Goal: Contribute content: Contribute content

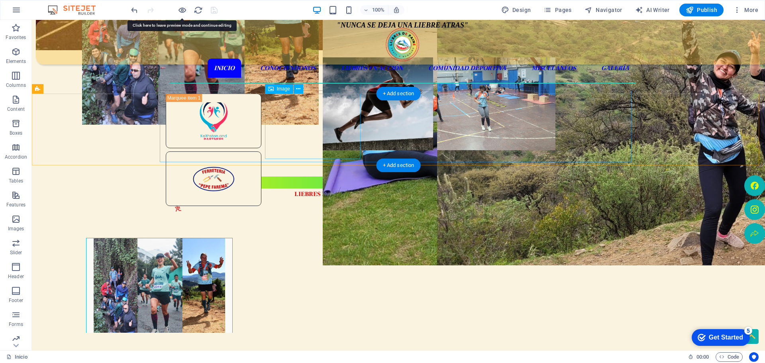
click at [257, 145] on figure at bounding box center [209, 143] width 96 height 55
click at [251, 144] on figure at bounding box center [203, 143] width 96 height 55
select select "px"
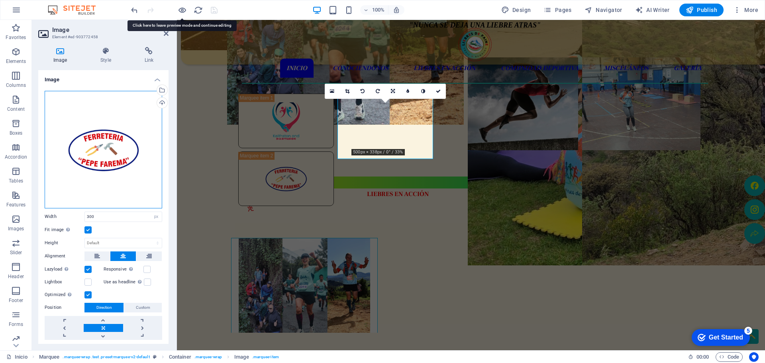
click at [119, 166] on div "Drag files here, click to choose files or select files from Files or our free s…" at bounding box center [104, 150] width 118 height 118
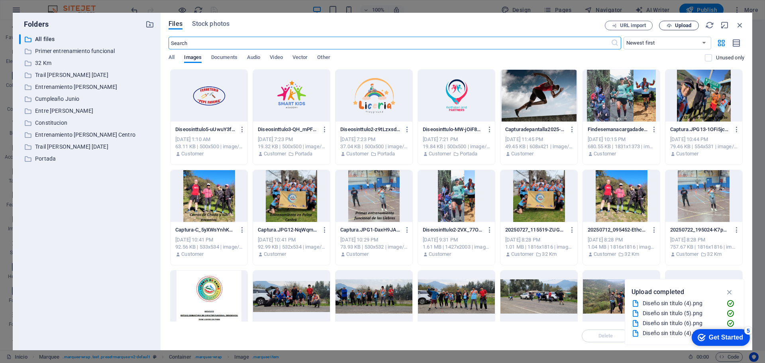
click at [688, 24] on span "Upload" at bounding box center [683, 25] width 16 height 5
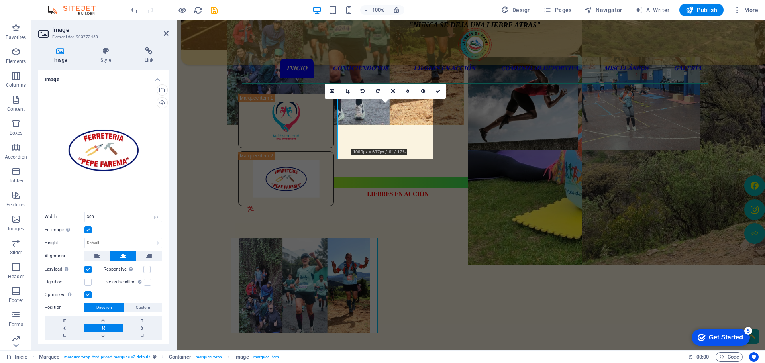
click at [174, 195] on div "Image Style Link Image Drag files here, click to choose files or select files f…" at bounding box center [103, 196] width 143 height 310
click at [439, 88] on link at bounding box center [438, 91] width 15 height 15
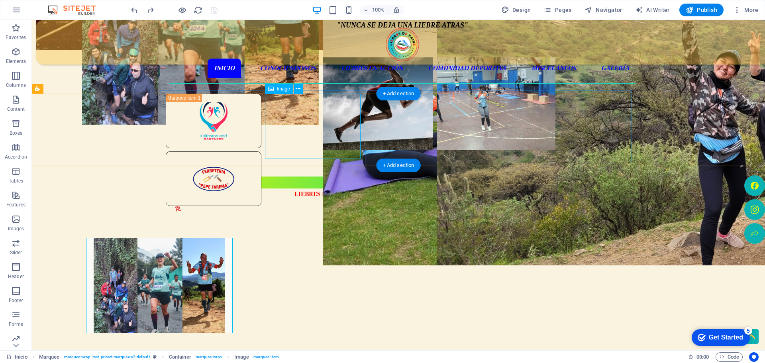
click at [104, 126] on figure at bounding box center [56, 143] width 96 height 55
click at [221, 126] on figure at bounding box center [173, 143] width 96 height 55
select select "px"
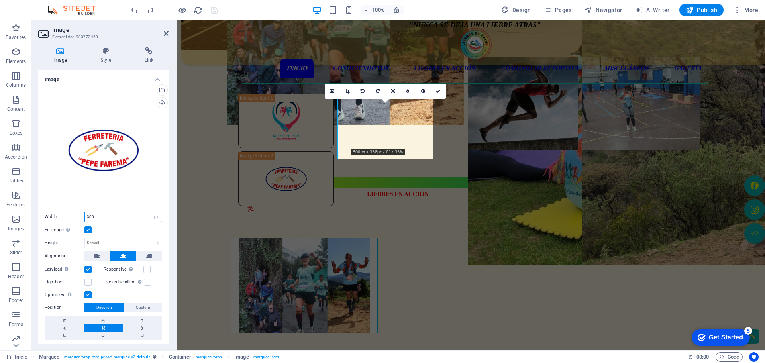
drag, startPoint x: 95, startPoint y: 217, endPoint x: 80, endPoint y: 215, distance: 14.8
click at [80, 215] on div "Width 300 Default auto px rem % em vh vw" at bounding box center [104, 217] width 118 height 10
type input "500"
click at [158, 216] on select "Default auto px rem % em vh vw" at bounding box center [156, 217] width 11 height 10
select select "%"
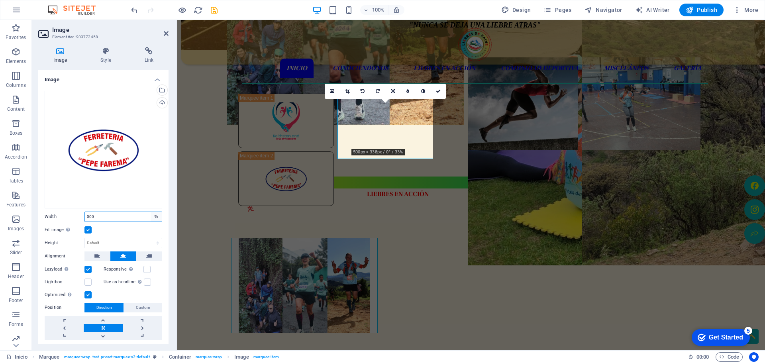
click at [151, 212] on select "Default auto px rem % em vh vw" at bounding box center [156, 217] width 11 height 10
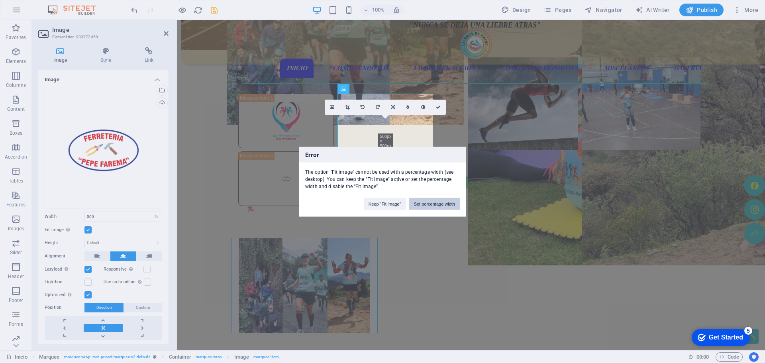
click at [441, 202] on button "Set percentage width" at bounding box center [434, 204] width 51 height 12
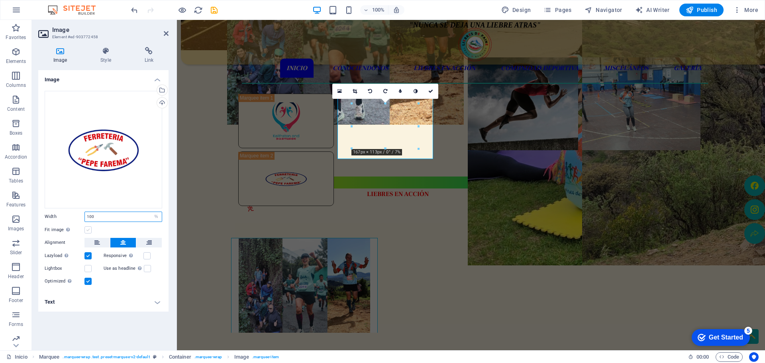
type input "100"
click at [88, 231] on label at bounding box center [87, 229] width 7 height 7
click at [0, 0] on input "Fit image Automatically fit image to a fixed width and height" at bounding box center [0, 0] width 0 height 0
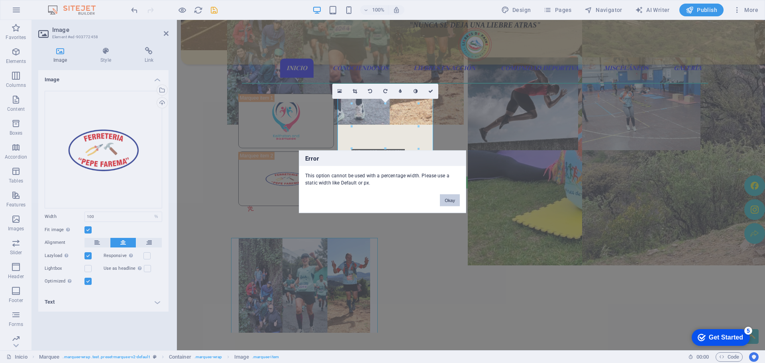
click at [451, 201] on button "Okay" at bounding box center [450, 200] width 20 height 12
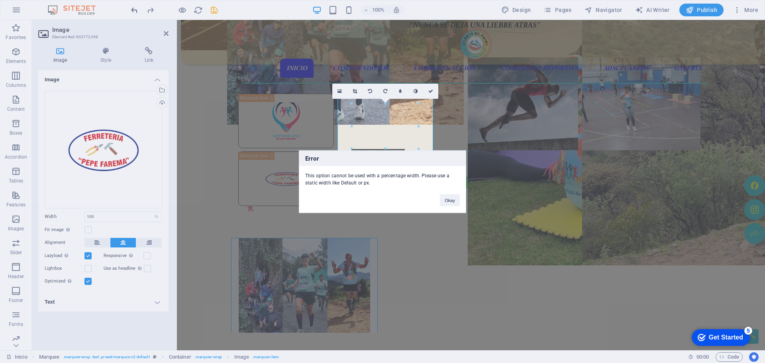
click at [135, 13] on div "Error This option cannot be used with a percentage width. Please use a static w…" at bounding box center [382, 181] width 765 height 363
click at [455, 202] on button "Okay" at bounding box center [450, 200] width 20 height 12
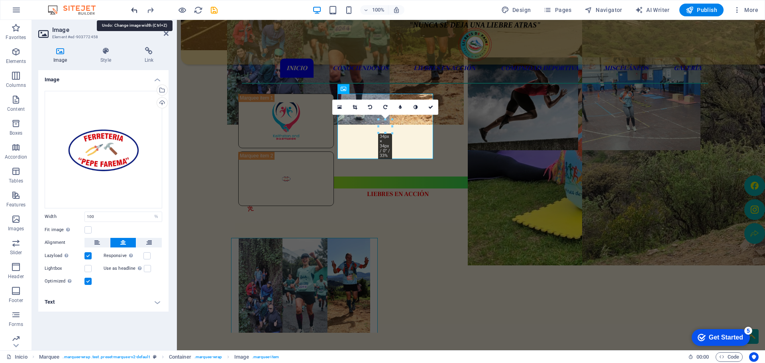
select select "px"
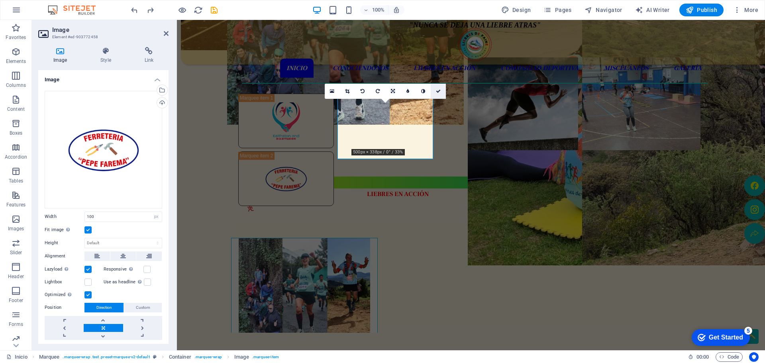
click at [439, 91] on icon at bounding box center [438, 91] width 5 height 5
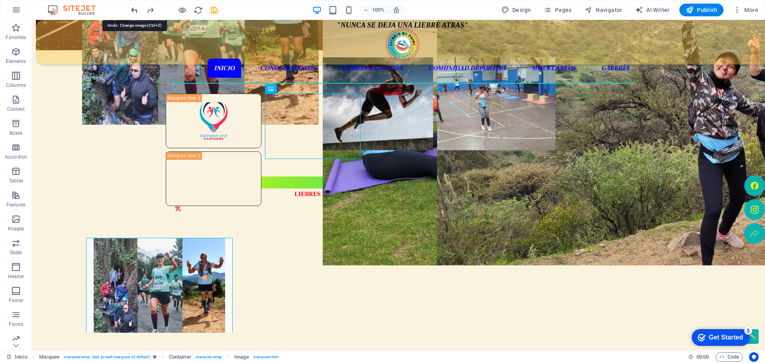
click at [0, 0] on div at bounding box center [0, 0] width 0 height 0
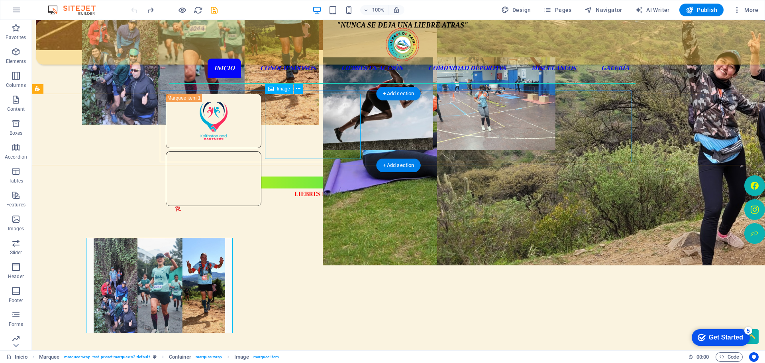
click at [222, 116] on figure at bounding box center [174, 143] width 96 height 55
click at [223, 116] on figure at bounding box center [175, 143] width 96 height 55
select select "px"
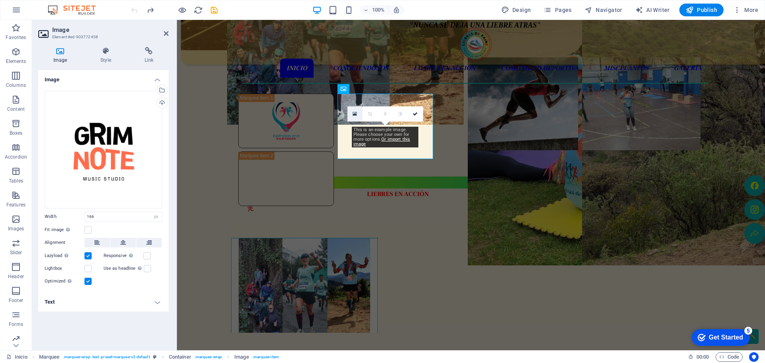
click at [355, 114] on icon at bounding box center [355, 114] width 4 height 6
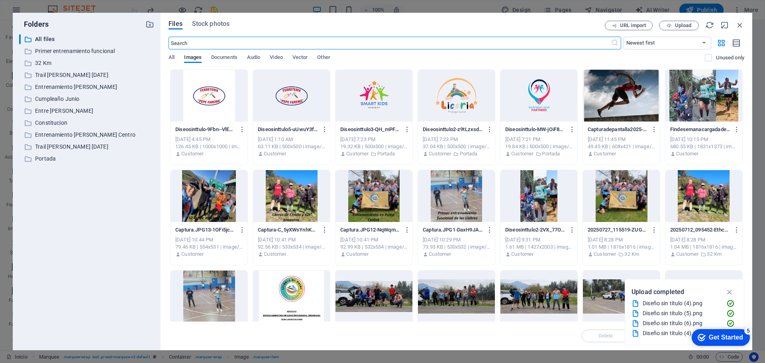
click at [278, 102] on div at bounding box center [291, 96] width 77 height 52
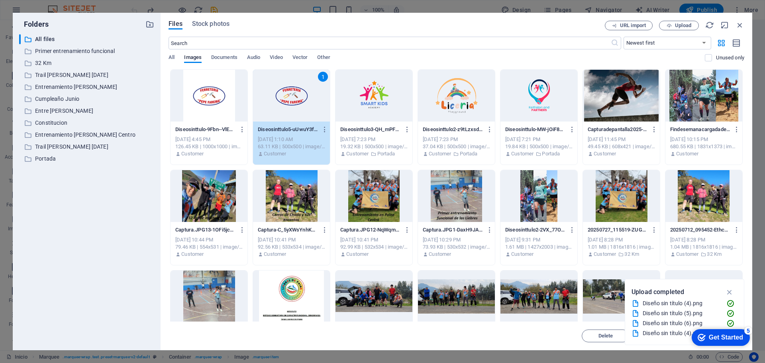
click at [278, 102] on div "1" at bounding box center [291, 96] width 77 height 52
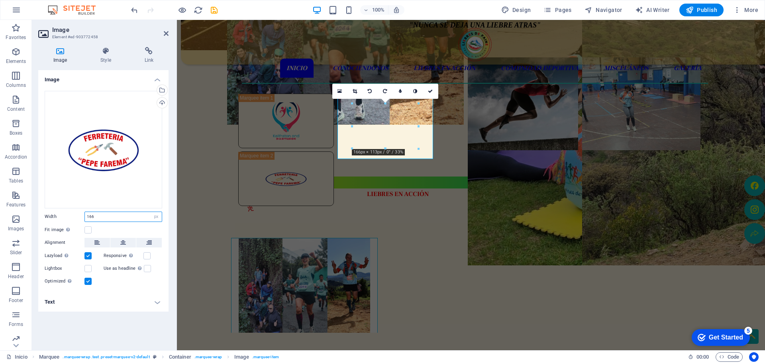
drag, startPoint x: 106, startPoint y: 215, endPoint x: 81, endPoint y: 215, distance: 25.5
click at [81, 215] on div "Width 166 Default auto px rem % em vh vw" at bounding box center [104, 217] width 118 height 10
type input "300"
click at [88, 230] on label at bounding box center [87, 229] width 7 height 7
click at [0, 0] on input "Fit image Automatically fit image to a fixed width and height" at bounding box center [0, 0] width 0 height 0
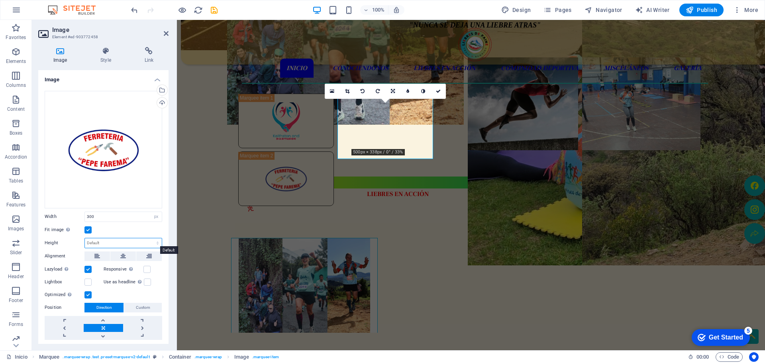
click at [98, 239] on select "Default auto px" at bounding box center [123, 243] width 77 height 10
select select "px"
click at [149, 238] on select "Default auto px" at bounding box center [123, 243] width 77 height 10
type input "300"
click at [437, 91] on icon at bounding box center [438, 91] width 5 height 5
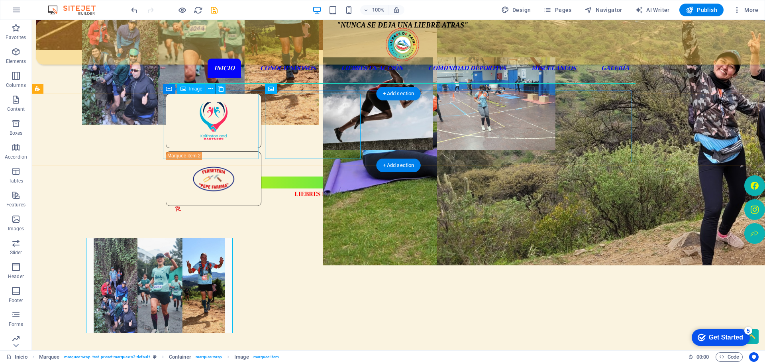
click at [157, 112] on figure at bounding box center [109, 85] width 96 height 55
select select "px"
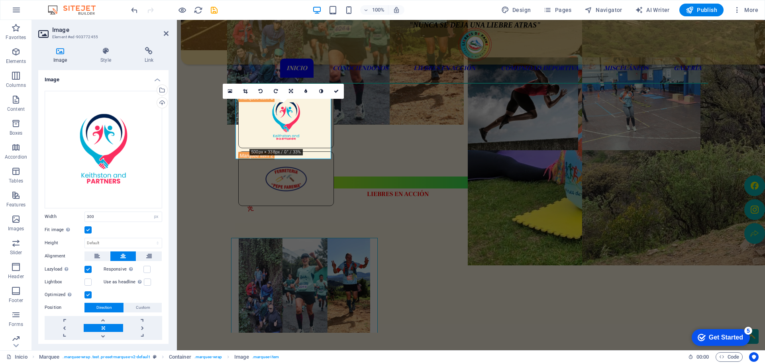
click at [104, 47] on div "Image Style Link Image Drag files here, click to choose files or select files f…" at bounding box center [103, 196] width 143 height 310
click at [106, 53] on icon at bounding box center [105, 51] width 41 height 8
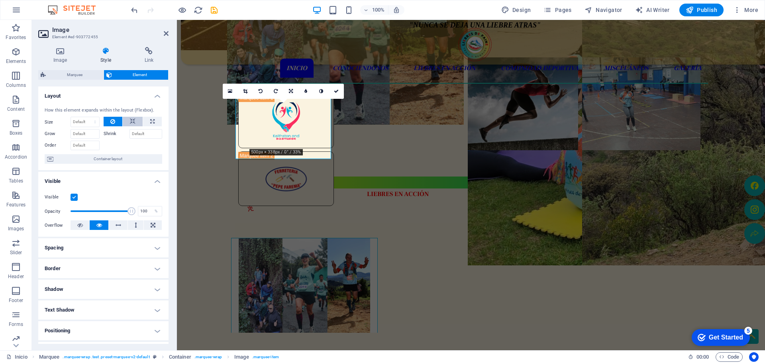
click at [130, 120] on icon at bounding box center [133, 122] width 6 height 10
click at [171, 147] on figure at bounding box center [123, 143] width 96 height 55
click at [155, 147] on figure at bounding box center [107, 143] width 96 height 55
select select "px"
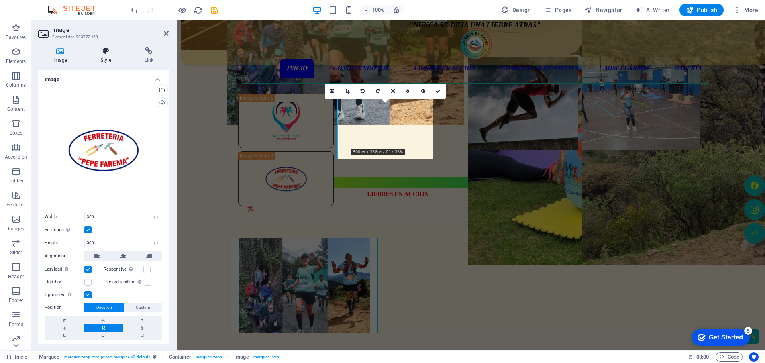
click at [102, 52] on icon at bounding box center [105, 51] width 41 height 8
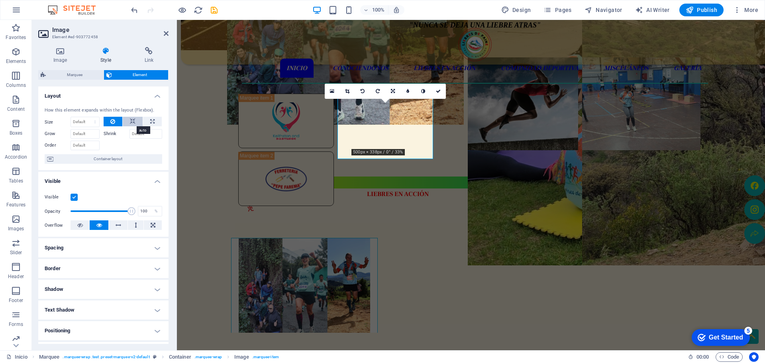
click at [131, 120] on icon at bounding box center [133, 122] width 6 height 10
click at [150, 120] on icon at bounding box center [152, 122] width 4 height 10
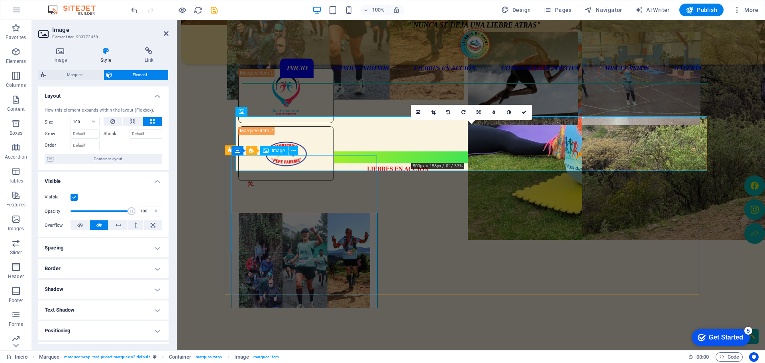
scroll to position [398, 0]
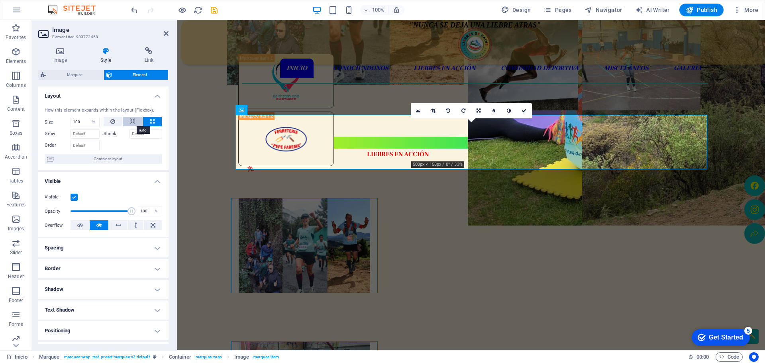
click at [127, 123] on button at bounding box center [133, 122] width 20 height 10
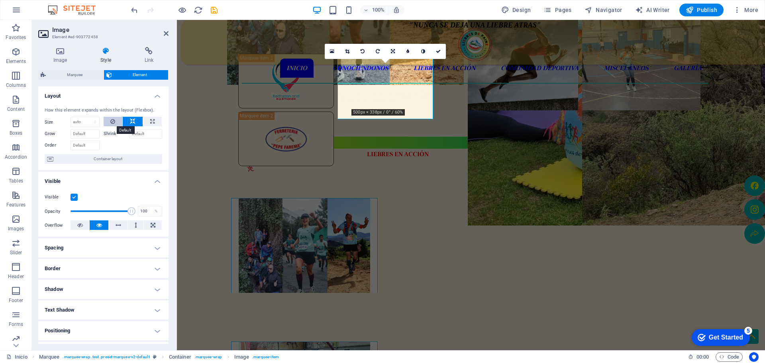
click at [116, 122] on button at bounding box center [113, 122] width 19 height 10
click at [94, 122] on select "Default auto px % 1/1 1/2 1/3 1/4 1/5 1/6 1/7 1/8 1/9 1/10" at bounding box center [85, 122] width 28 height 10
click at [71, 117] on select "Default auto px % 1/1 1/2 1/3 1/4 1/5 1/6 1/7 1/8 1/9 1/10" at bounding box center [85, 122] width 28 height 10
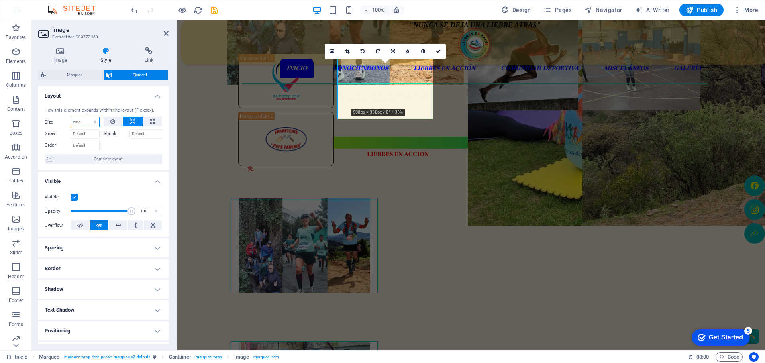
click at [94, 122] on select "Default auto px % 1/1 1/2 1/3 1/4 1/5 1/6 1/7 1/8 1/9 1/10" at bounding box center [85, 122] width 28 height 10
click at [87, 117] on select "Default auto px % 1/1 1/2 1/3 1/4 1/5 1/6 1/7 1/8 1/9 1/10" at bounding box center [85, 122] width 28 height 10
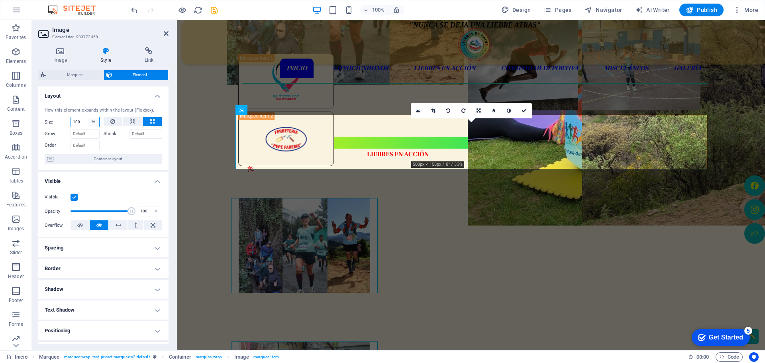
click at [92, 122] on select "Default auto px % 1/1 1/2 1/3 1/4 1/5 1/6 1/7 1/8 1/9 1/10" at bounding box center [93, 122] width 11 height 10
click at [88, 117] on select "Default auto px % 1/1 1/2 1/3 1/4 1/5 1/6 1/7 1/8 1/9 1/10" at bounding box center [93, 122] width 11 height 10
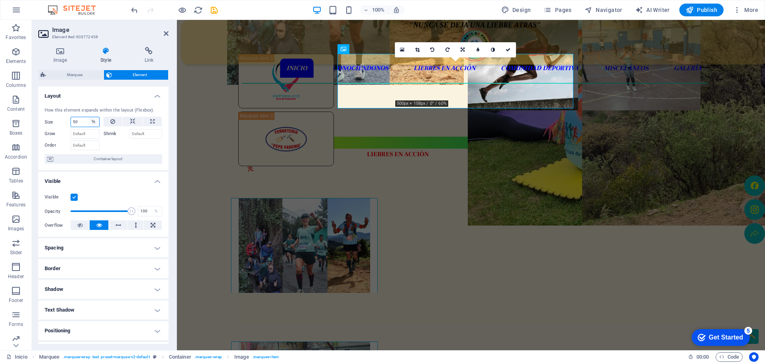
click at [95, 124] on select "Default auto px % 1/1 1/2 1/3 1/4 1/5 1/6 1/7 1/8 1/9 1/10" at bounding box center [93, 122] width 11 height 10
click at [88, 117] on select "Default auto px % 1/1 1/2 1/3 1/4 1/5 1/6 1/7 1/8 1/9 1/10" at bounding box center [93, 122] width 11 height 10
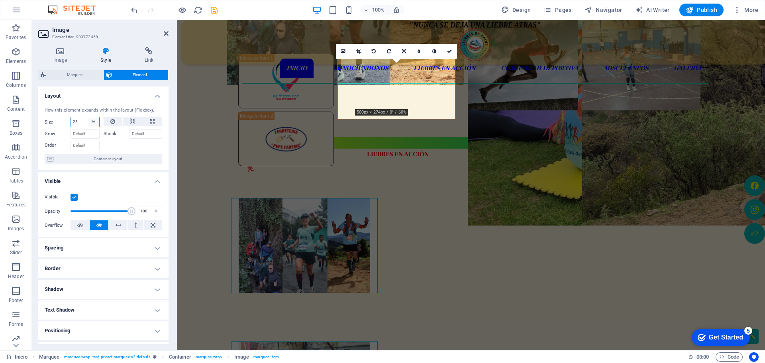
click at [90, 120] on select "Default auto px % 1/1 1/2 1/3 1/4 1/5 1/6 1/7 1/8 1/9 1/10" at bounding box center [93, 122] width 11 height 10
click at [88, 117] on select "Default auto px % 1/1 1/2 1/3 1/4 1/5 1/6 1/7 1/8 1/9 1/10" at bounding box center [93, 122] width 11 height 10
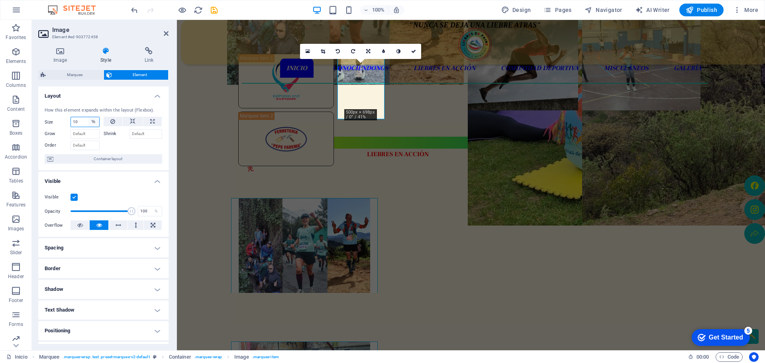
click at [94, 122] on select "Default auto px % 1/1 1/2 1/3 1/4 1/5 1/6 1/7 1/8 1/9 1/10" at bounding box center [93, 122] width 11 height 10
click at [88, 117] on select "Default auto px % 1/1 1/2 1/3 1/4 1/5 1/6 1/7 1/8 1/9 1/10" at bounding box center [93, 122] width 11 height 10
click at [92, 122] on select "Default auto px % 1/1 1/2 1/3 1/4 1/5 1/6 1/7 1/8 1/9 1/10" at bounding box center [93, 122] width 11 height 10
click at [88, 117] on select "Default auto px % 1/1 1/2 1/3 1/4 1/5 1/6 1/7 1/8 1/9 1/10" at bounding box center [93, 122] width 11 height 10
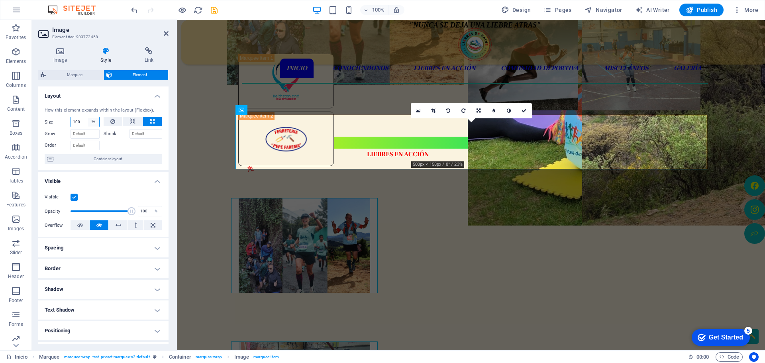
click at [95, 122] on select "Default auto px % 1/1 1/2 1/3 1/4 1/5 1/6 1/7 1/8 1/9 1/10" at bounding box center [93, 122] width 11 height 10
click at [88, 117] on select "Default auto px % 1/1 1/2 1/3 1/4 1/5 1/6 1/7 1/8 1/9 1/10" at bounding box center [93, 122] width 11 height 10
select select "DISABLED_OPTION_VALUE"
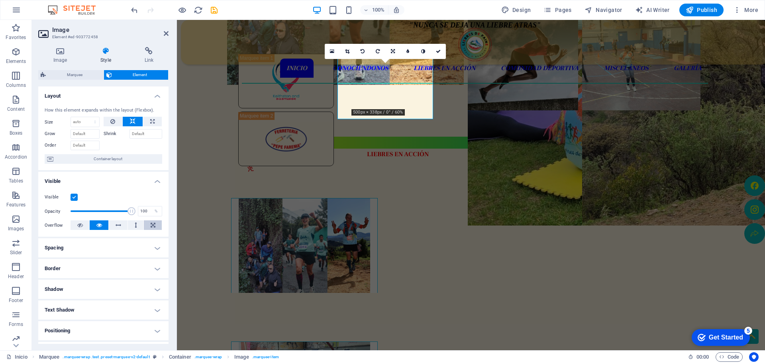
click at [157, 227] on button at bounding box center [153, 225] width 18 height 10
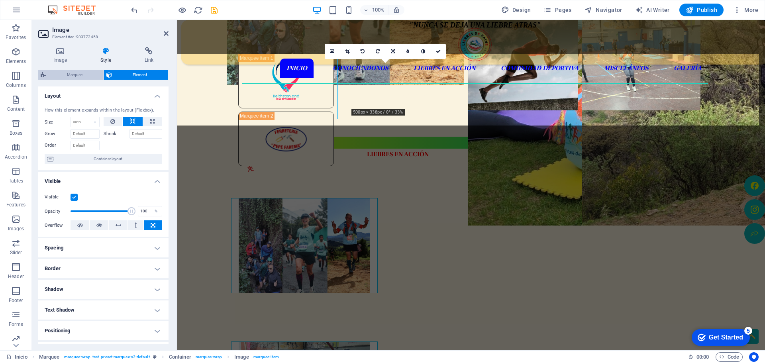
click at [94, 71] on span "Marquee" at bounding box center [74, 75] width 53 height 10
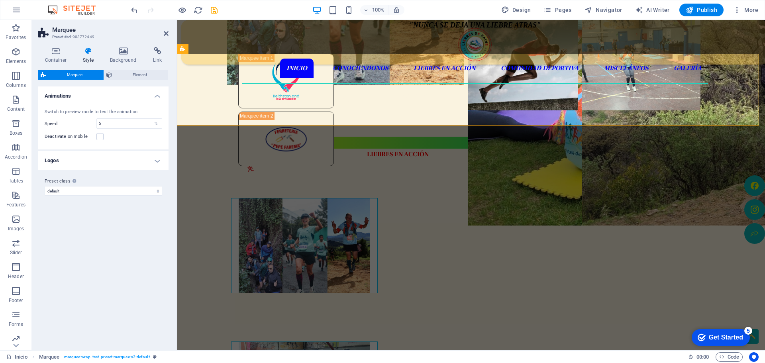
click at [156, 163] on h4 "Logos" at bounding box center [103, 160] width 130 height 19
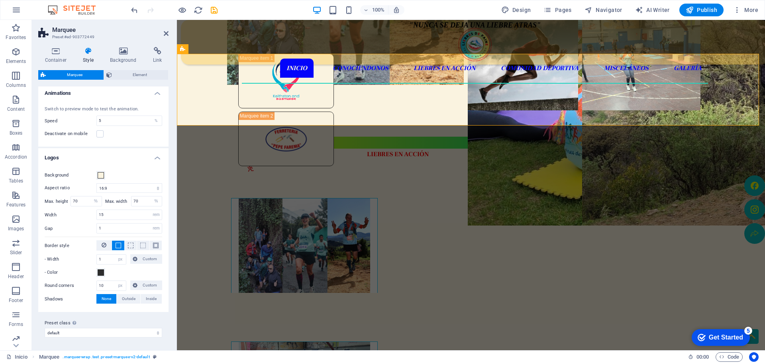
scroll to position [0, 0]
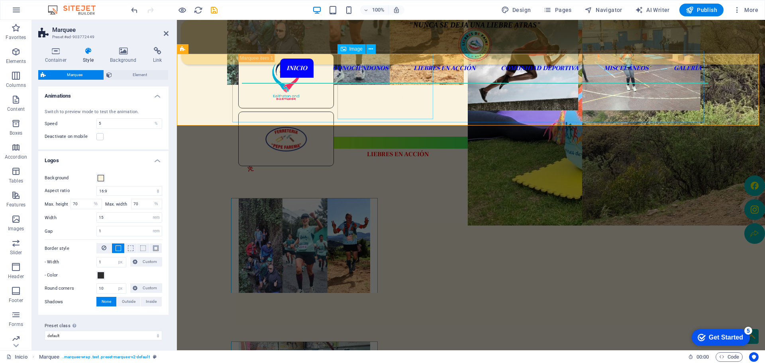
click at [100, 104] on figure at bounding box center [52, 103] width 96 height 55
click at [308, 104] on figure at bounding box center [260, 103] width 96 height 55
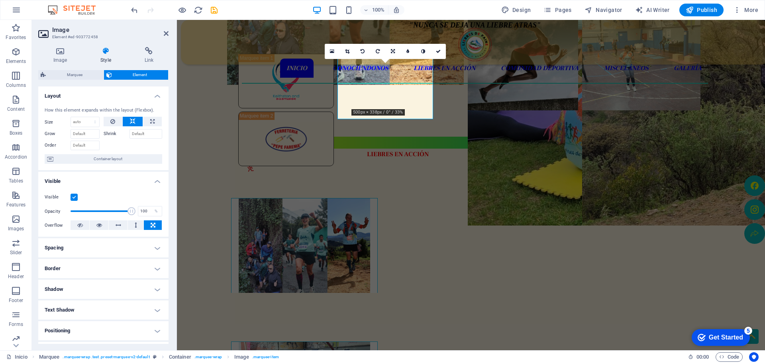
click at [100, 57] on h4 "Style" at bounding box center [107, 55] width 44 height 17
click at [104, 55] on h4 "Style" at bounding box center [107, 55] width 44 height 17
click at [105, 62] on h4 "Style" at bounding box center [107, 55] width 44 height 17
click at [129, 73] on span "Element" at bounding box center [140, 75] width 52 height 10
click at [155, 96] on h4 "Layout" at bounding box center [103, 93] width 130 height 14
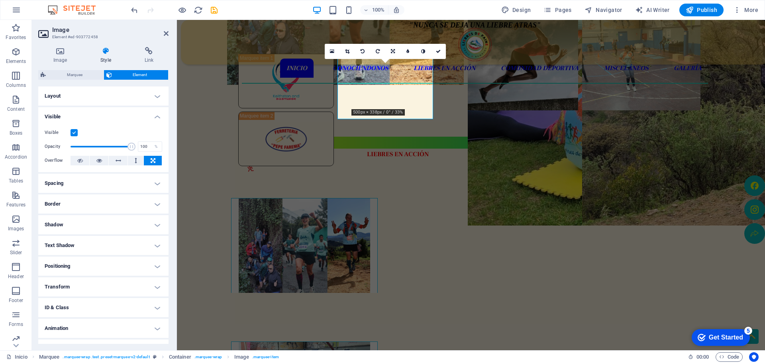
click at [155, 118] on h4 "Visible" at bounding box center [103, 114] width 130 height 14
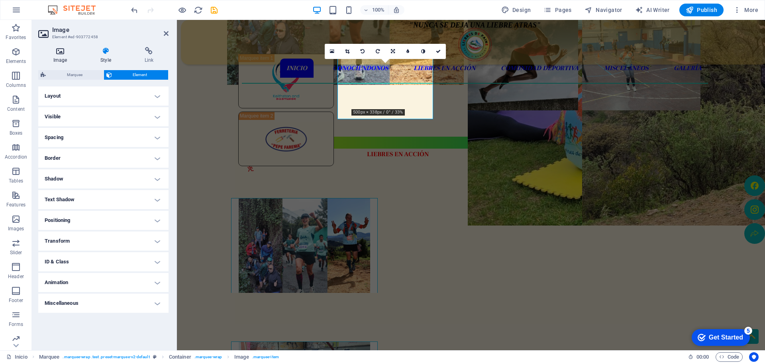
click at [59, 54] on icon at bounding box center [60, 51] width 44 height 8
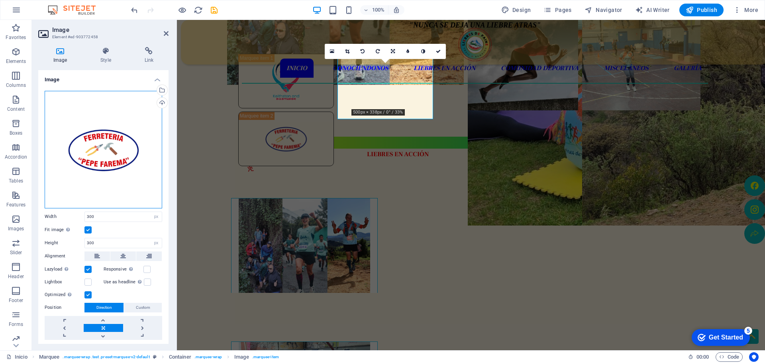
click at [96, 144] on div "Drag files here, click to choose files or select files from Files or our free s…" at bounding box center [104, 150] width 118 height 118
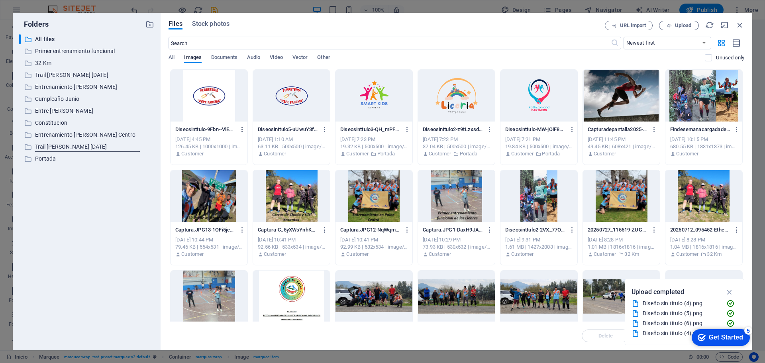
click at [240, 131] on icon "button" at bounding box center [243, 129] width 8 height 7
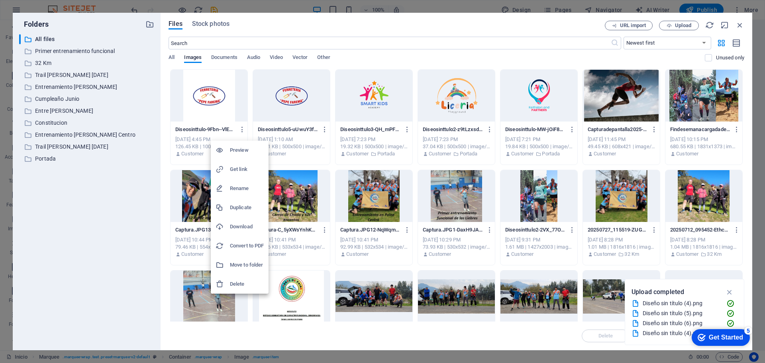
click at [247, 284] on h6 "Delete" at bounding box center [247, 284] width 34 height 10
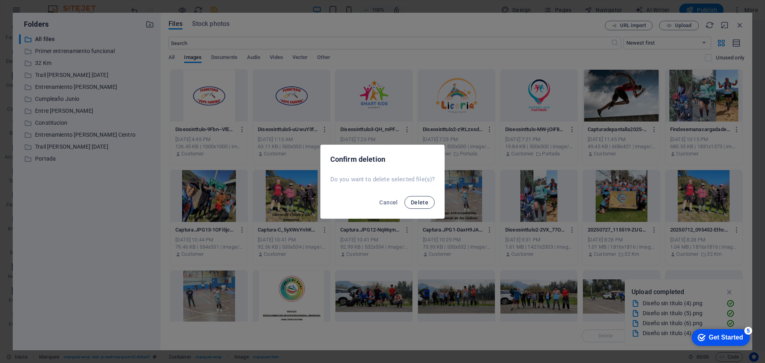
drag, startPoint x: 415, startPoint y: 204, endPoint x: 371, endPoint y: 156, distance: 65.4
click at [415, 204] on span "Delete" at bounding box center [420, 202] width 18 height 6
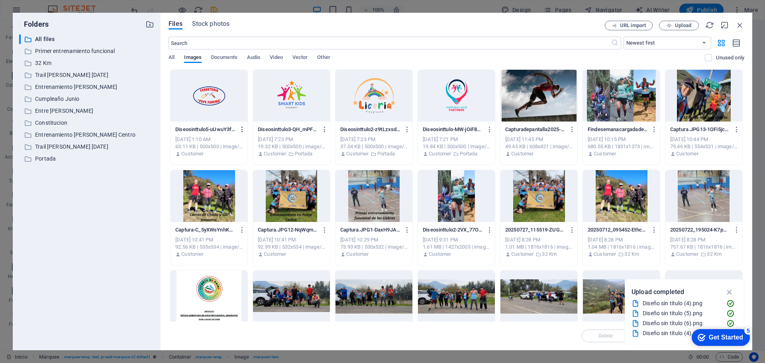
click at [241, 129] on icon "button" at bounding box center [243, 129] width 8 height 7
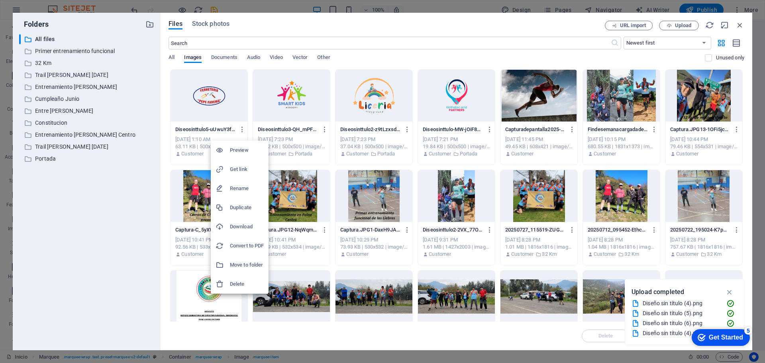
click at [241, 285] on h6 "Delete" at bounding box center [247, 284] width 34 height 10
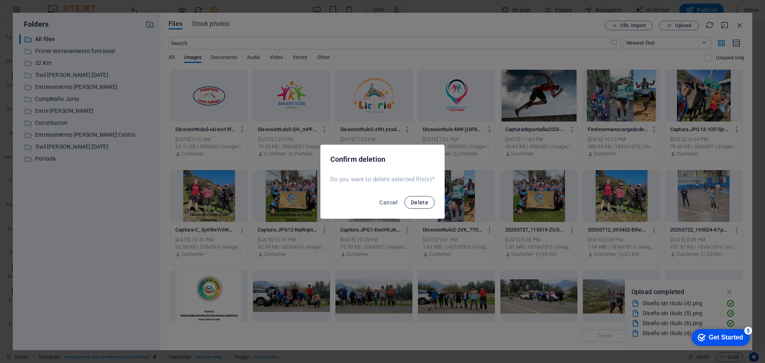
click at [416, 204] on span "Delete" at bounding box center [420, 202] width 18 height 6
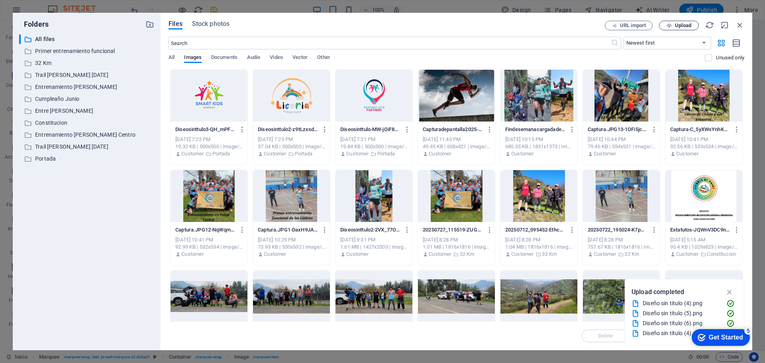
click at [677, 27] on span "Upload" at bounding box center [683, 25] width 16 height 5
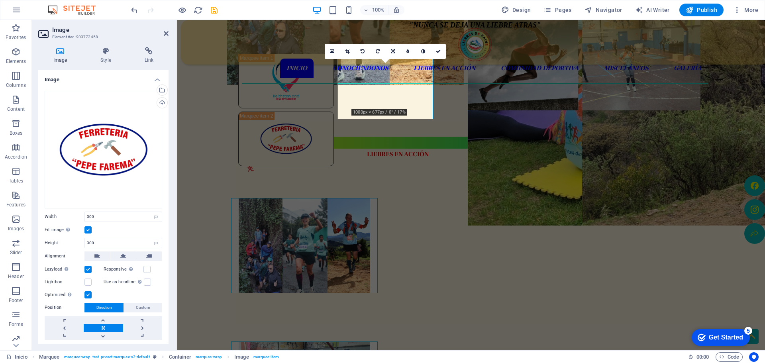
click at [437, 50] on icon at bounding box center [438, 51] width 5 height 5
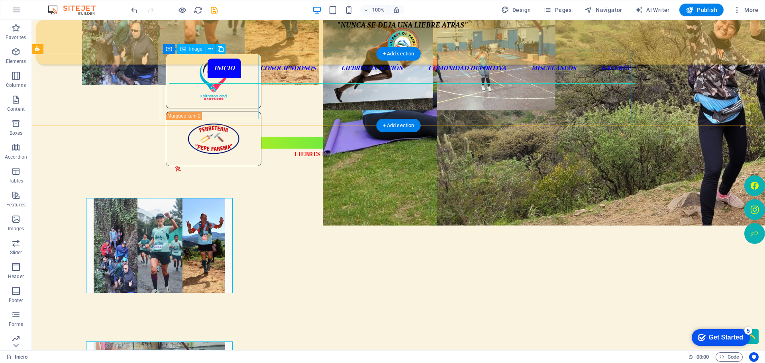
scroll to position [359, 0]
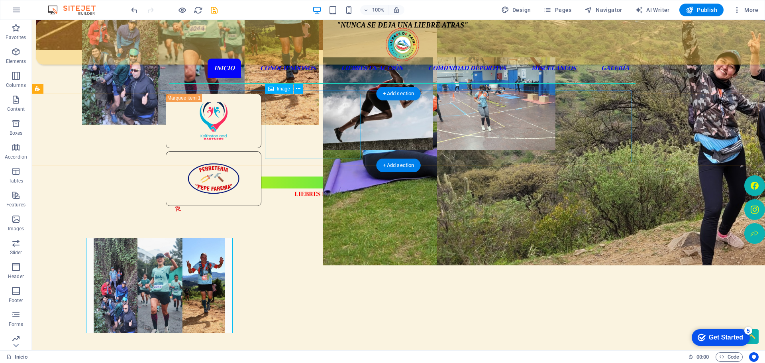
click at [243, 139] on figure at bounding box center [196, 143] width 96 height 55
click at [174, 139] on figure at bounding box center [126, 143] width 96 height 55
select select "px"
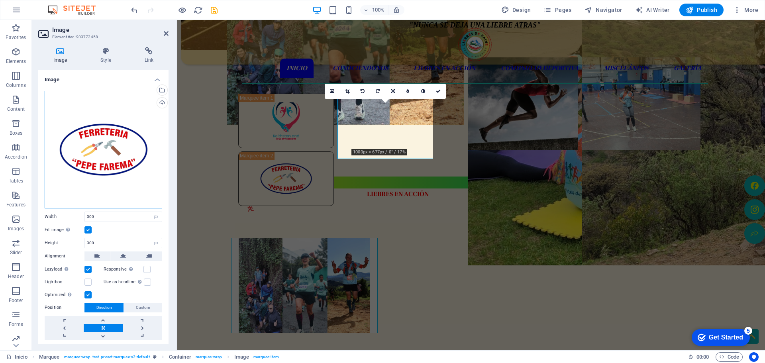
click at [148, 156] on div "Drag files here, click to choose files or select files from Files or our free s…" at bounding box center [104, 150] width 118 height 118
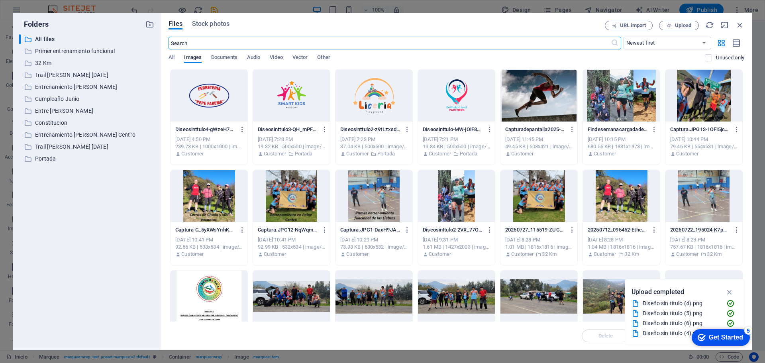
click at [243, 132] on icon "button" at bounding box center [243, 129] width 8 height 7
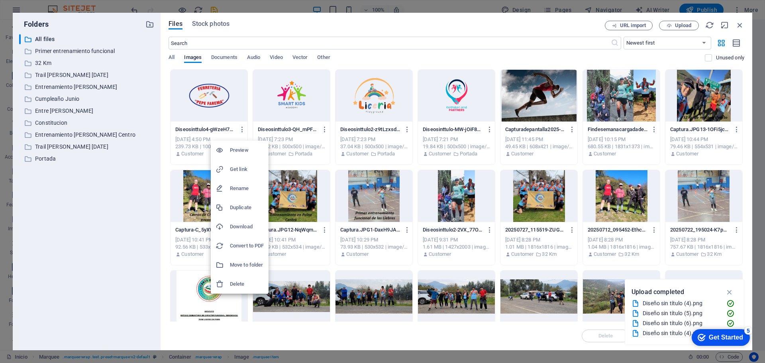
click at [238, 284] on h6 "Delete" at bounding box center [247, 284] width 34 height 10
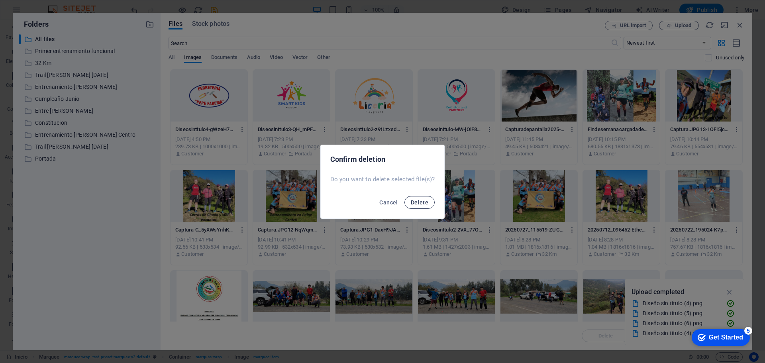
drag, startPoint x: 414, startPoint y: 202, endPoint x: 524, endPoint y: 130, distance: 131.6
click at [414, 202] on span "Delete" at bounding box center [420, 202] width 18 height 6
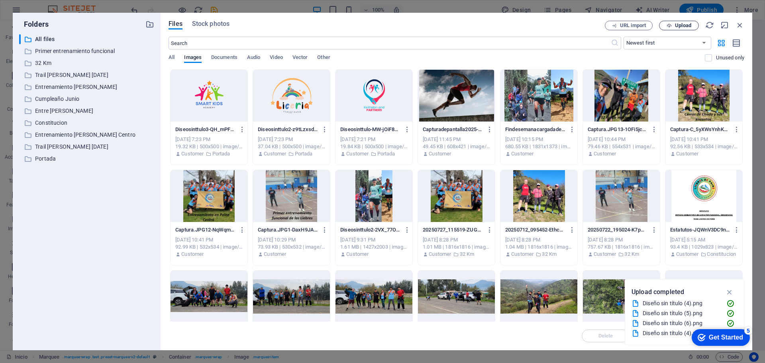
click at [683, 26] on span "Upload" at bounding box center [683, 25] width 16 height 5
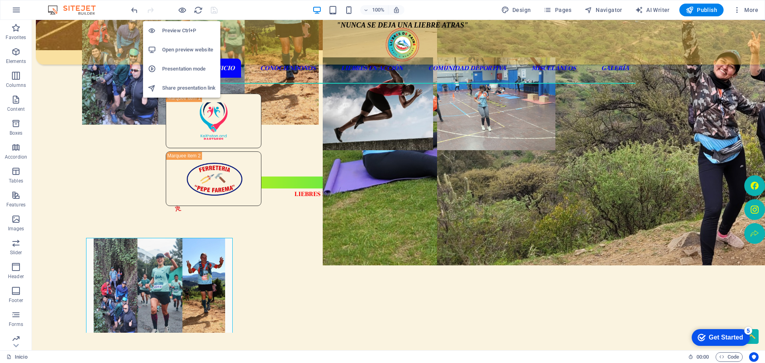
click at [186, 32] on h6 "Preview Ctrl+P" at bounding box center [188, 31] width 53 height 10
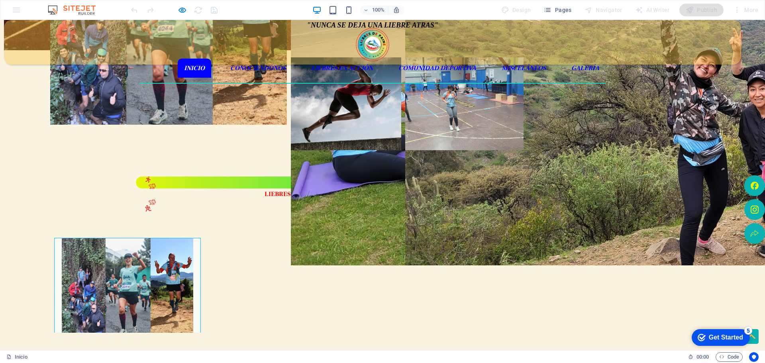
click at [84, 114] on div at bounding box center [382, 130] width 765 height 72
